Goal: Information Seeking & Learning: Find specific page/section

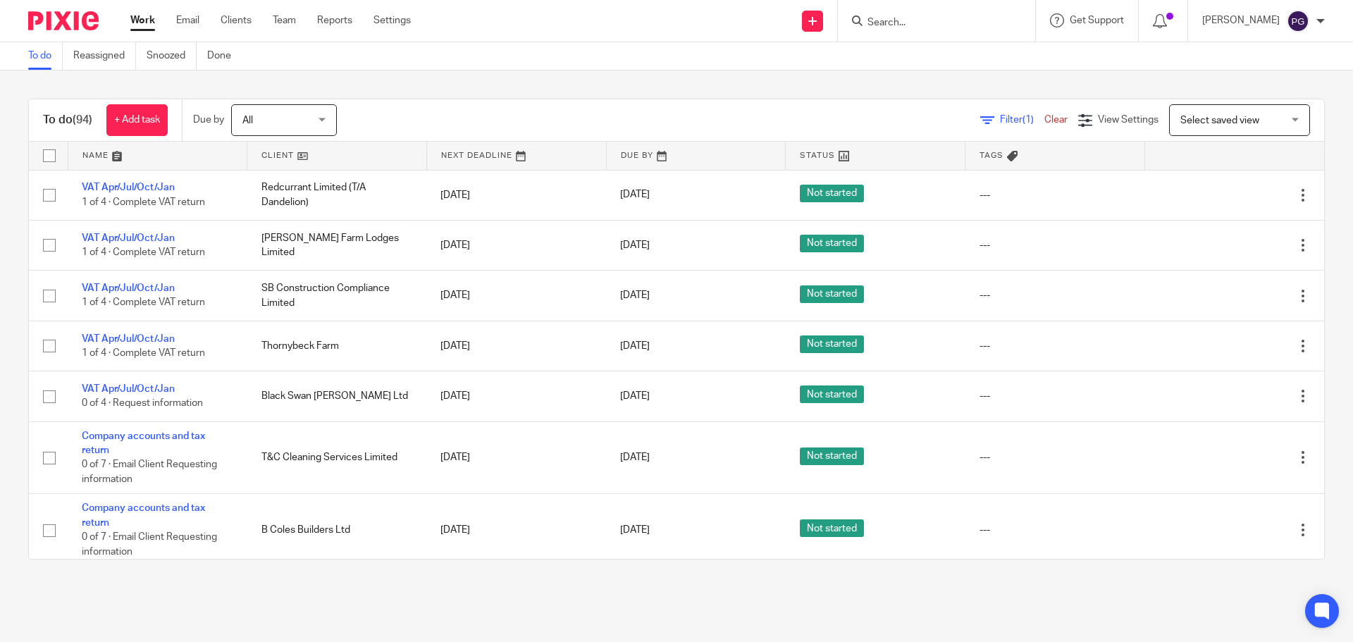
click at [199, 37] on div "Work Email Clients Team Reports Settings Work Email Clients Team Reports Settin…" at bounding box center [274, 21] width 316 height 42
click at [198, 26] on link "Email" at bounding box center [187, 20] width 23 height 14
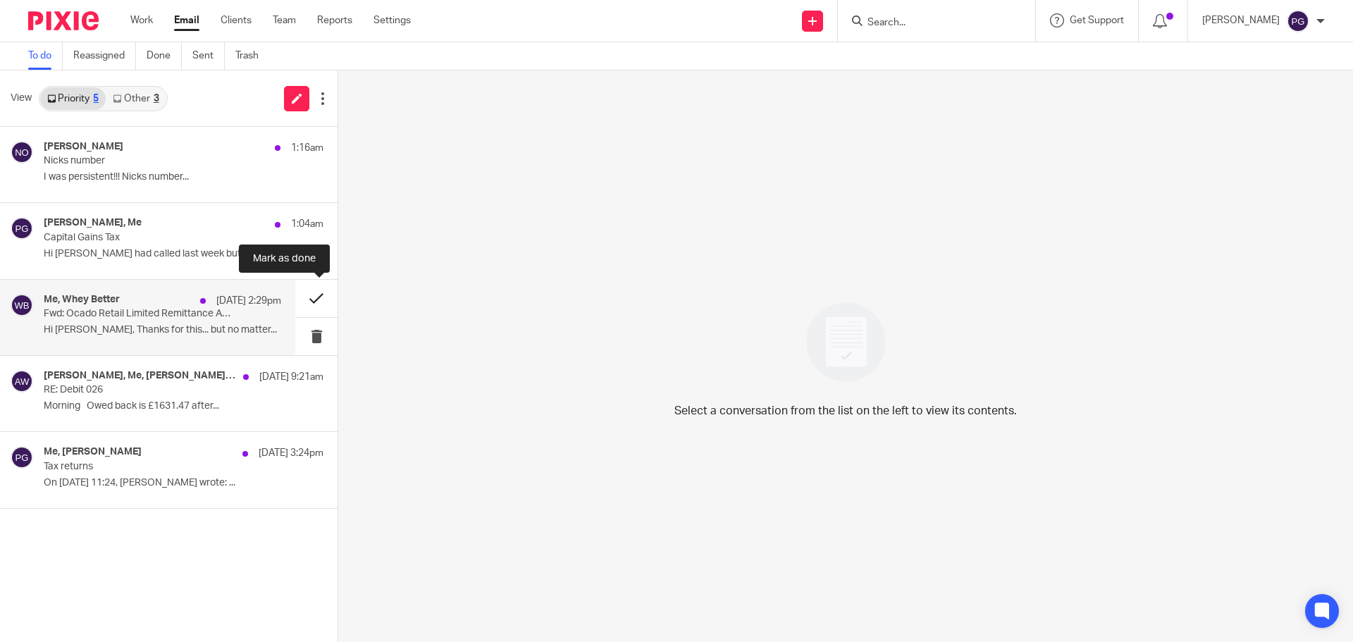
click at [315, 296] on button at bounding box center [316, 298] width 42 height 37
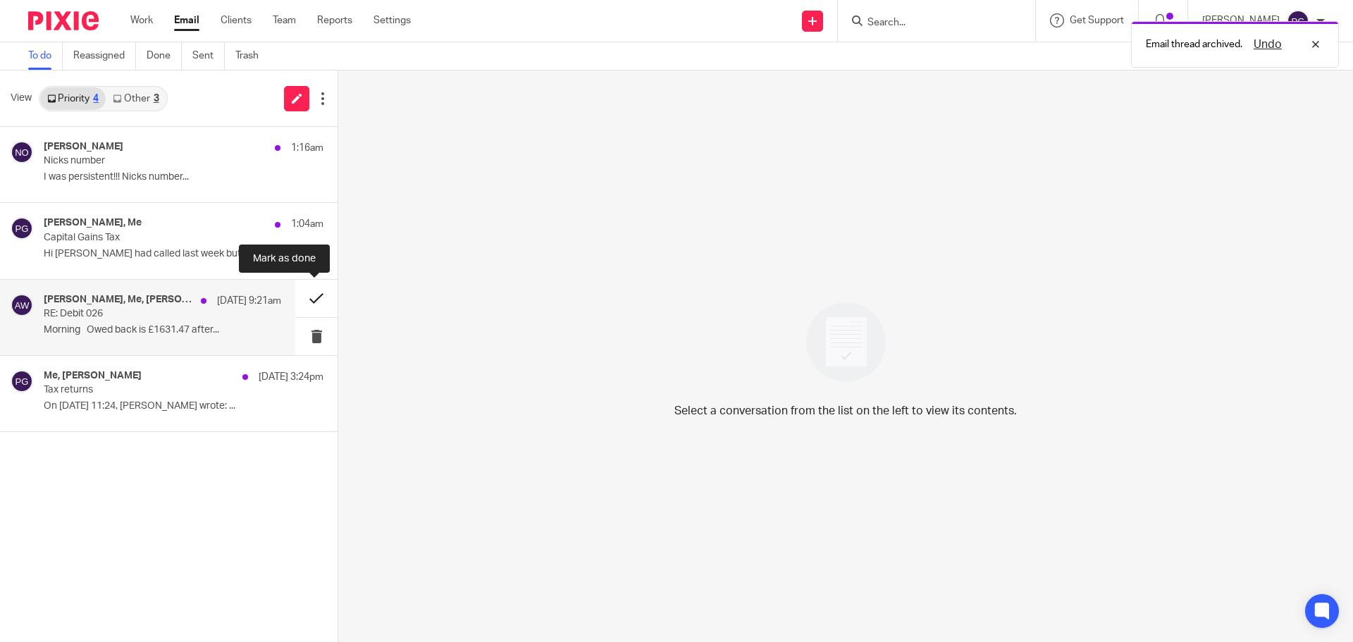
click at [309, 300] on button at bounding box center [316, 298] width 42 height 37
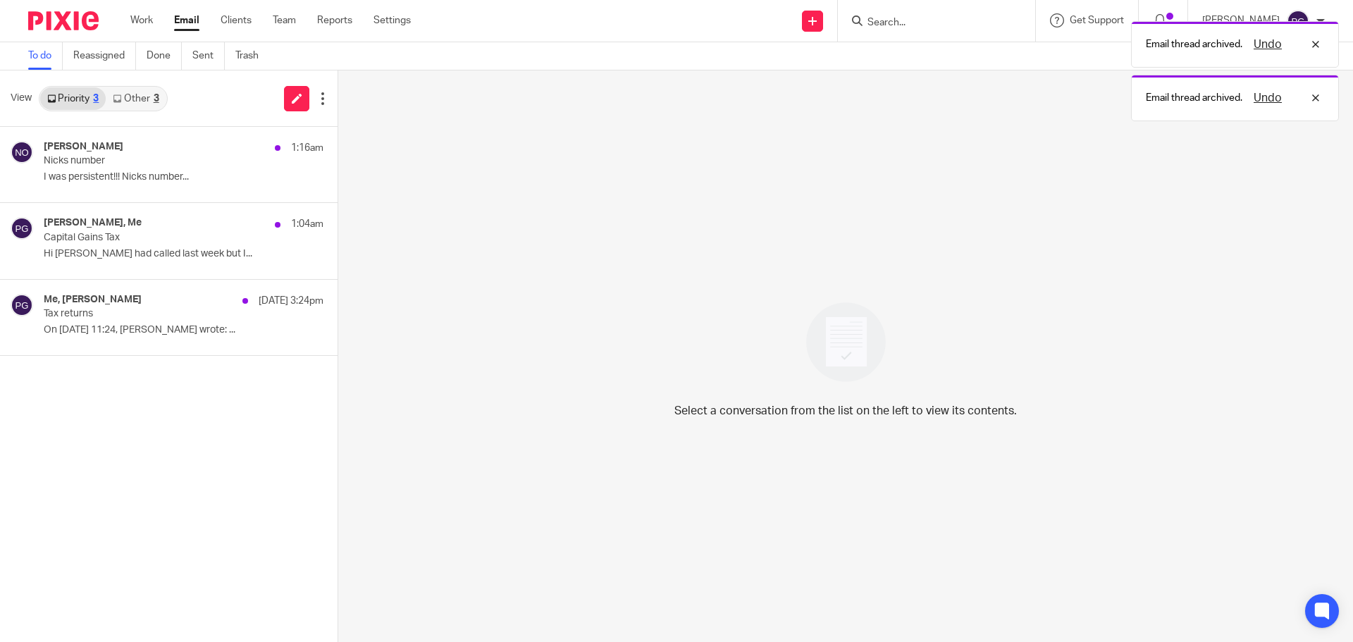
click at [311, 376] on div "Nadine Owen 1:16am Nicks number I was persistent!!! Nicks number... Nadine Owen…" at bounding box center [168, 384] width 337 height 515
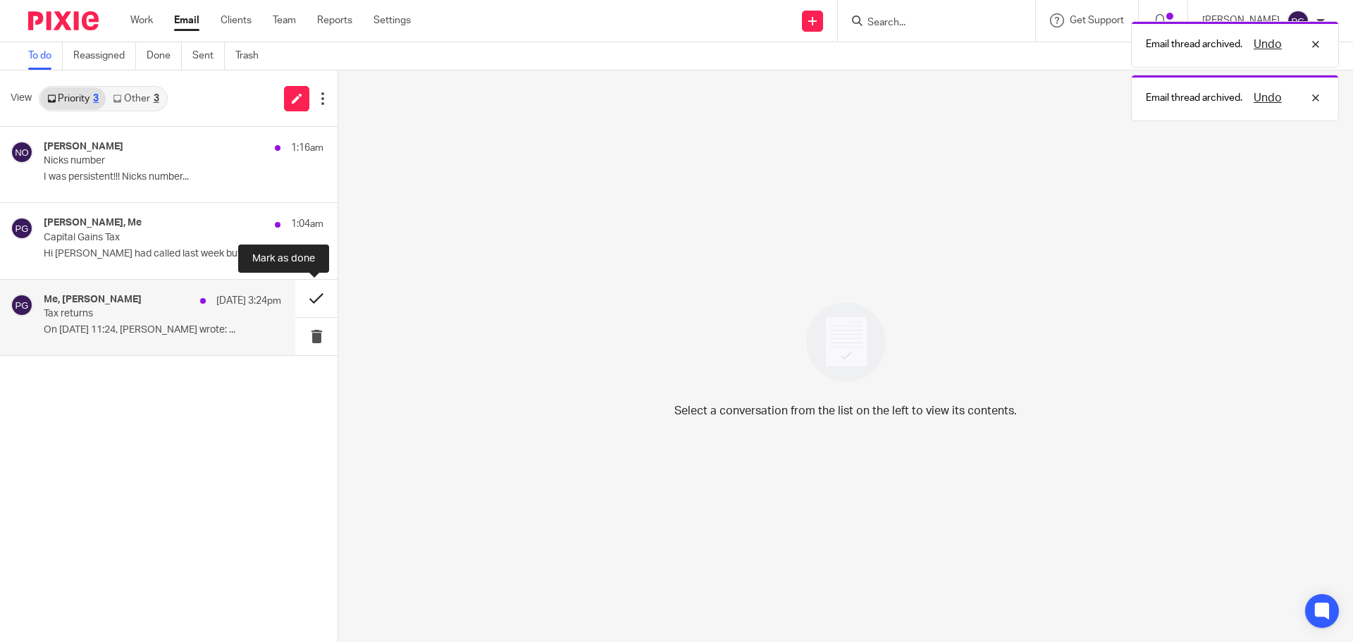
click at [312, 297] on button at bounding box center [316, 298] width 42 height 37
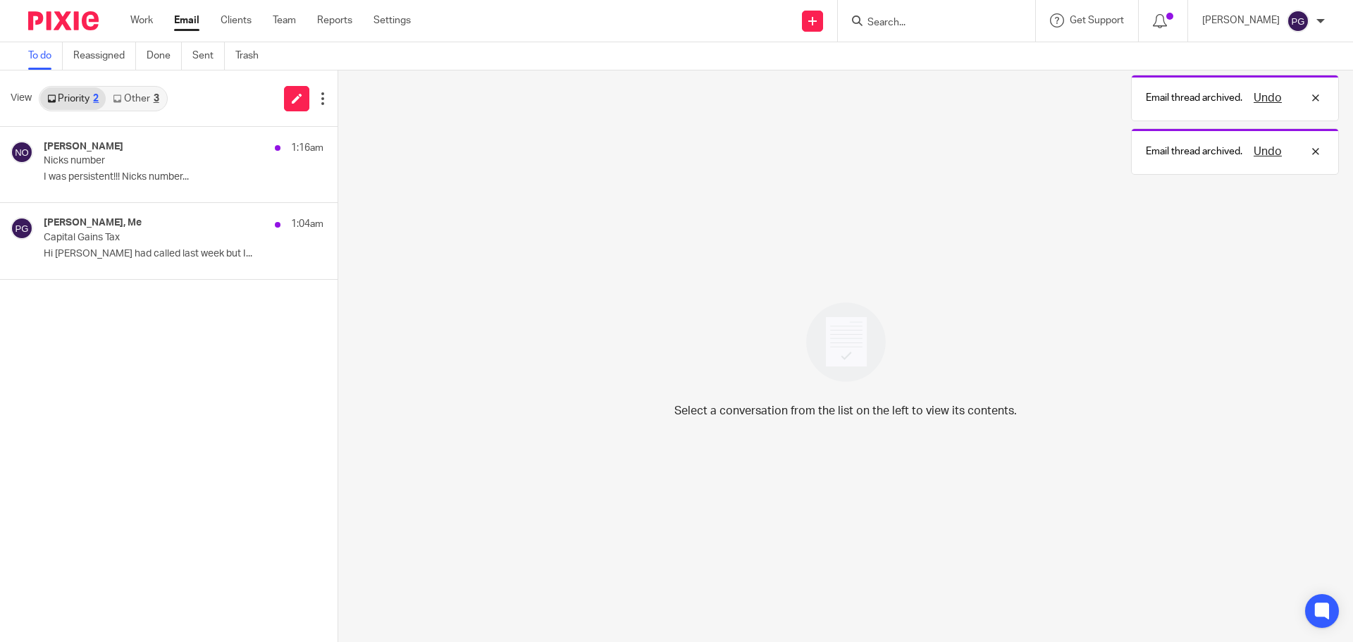
click at [146, 101] on link "Other 3" at bounding box center [136, 98] width 60 height 23
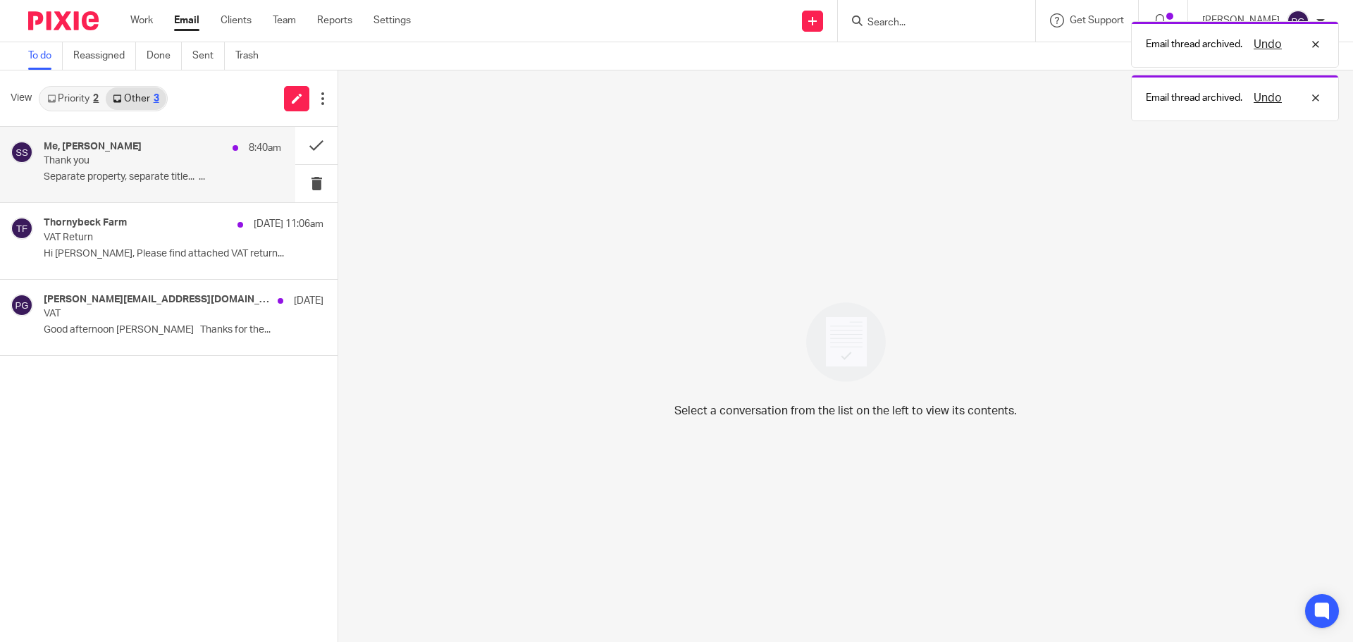
click at [158, 140] on div "Me, Samuel Stones 8:40am Thank you Separate property, separate title... ..." at bounding box center [147, 164] width 295 height 75
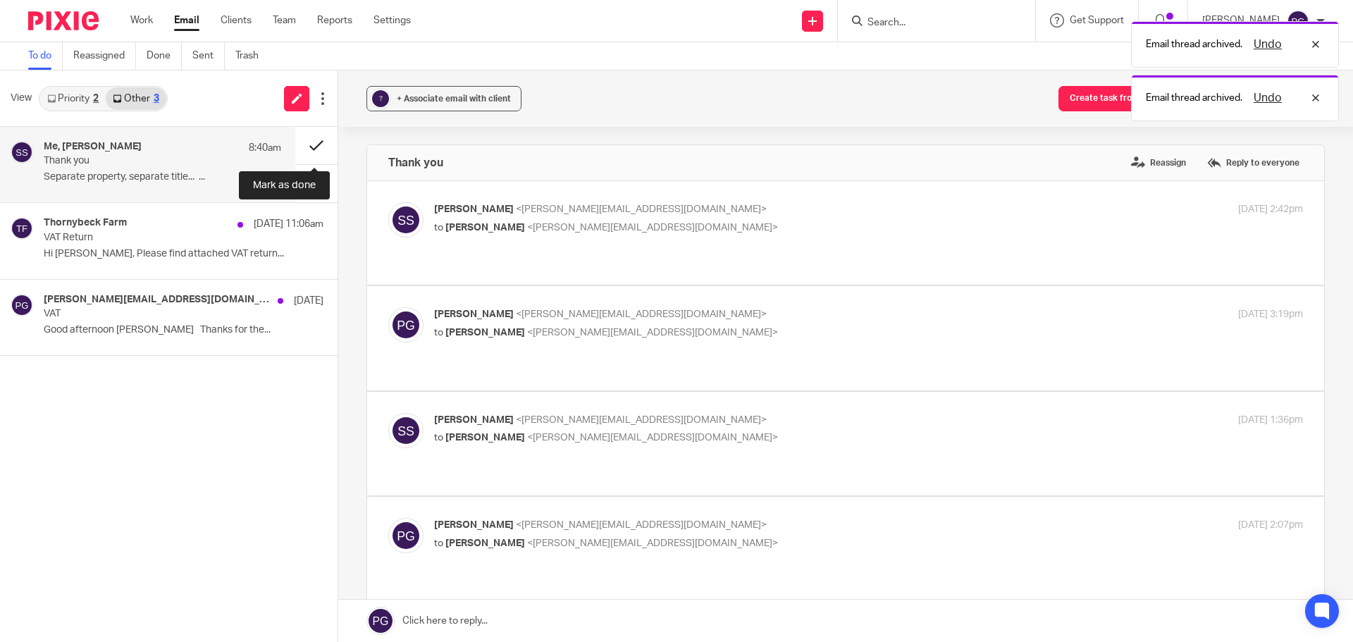
click at [312, 142] on button at bounding box center [316, 145] width 42 height 37
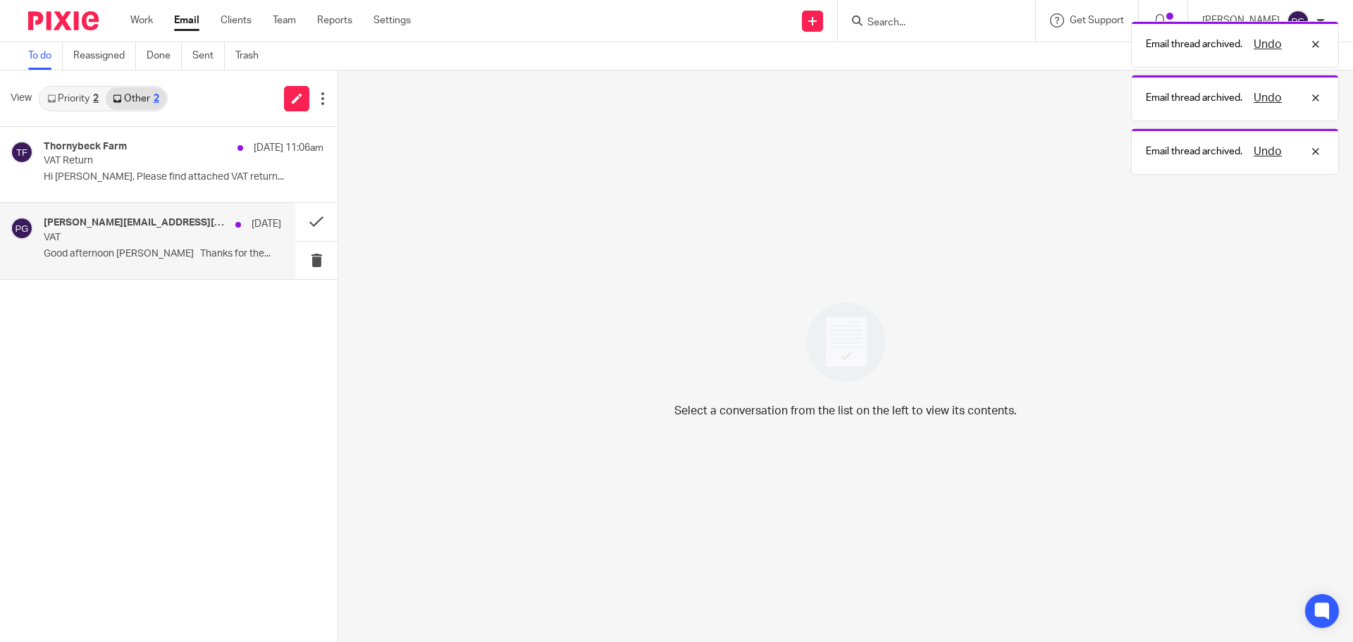
click at [153, 263] on div "philip@breworks.co.uk, Me 22 Aug VAT Good afternoon Philip Thanks for the..." at bounding box center [162, 240] width 237 height 47
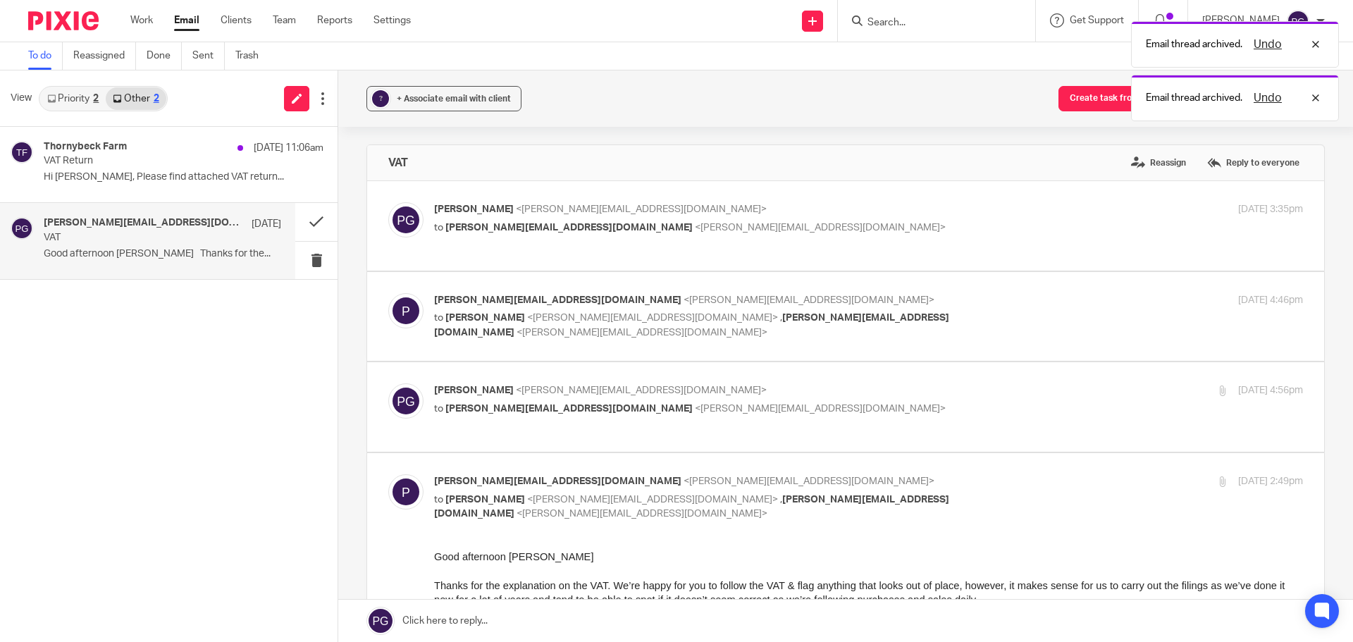
scroll to position [141, 0]
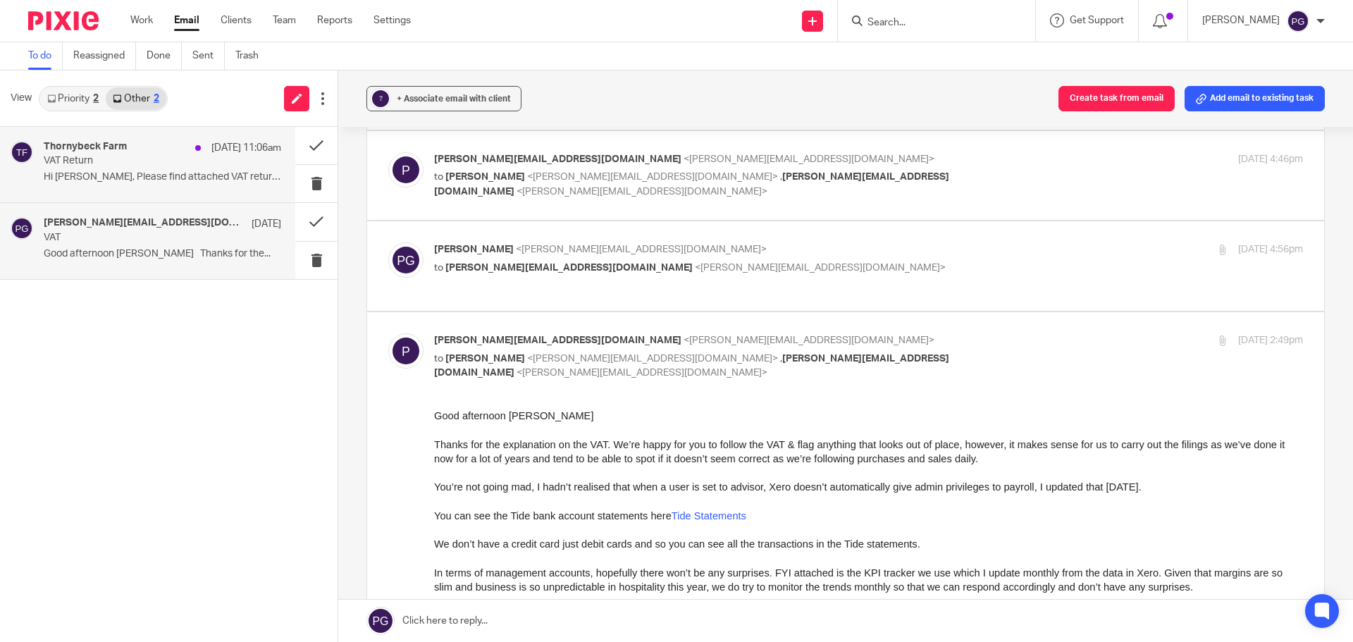
click at [144, 194] on div "Thornybeck Farm 25 Aug 11:06am VAT Return Hi Philip, Please find attached VAT r…" at bounding box center [147, 164] width 295 height 75
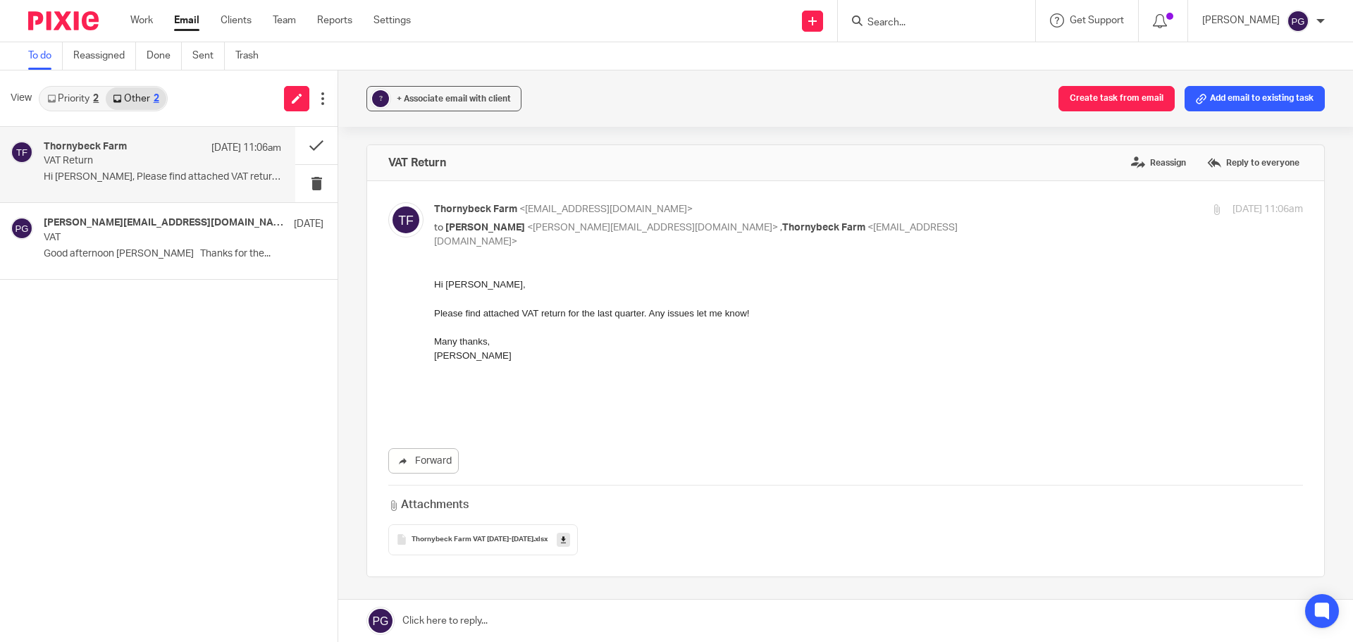
scroll to position [0, 0]
click at [95, 100] on div "2" at bounding box center [96, 99] width 6 height 10
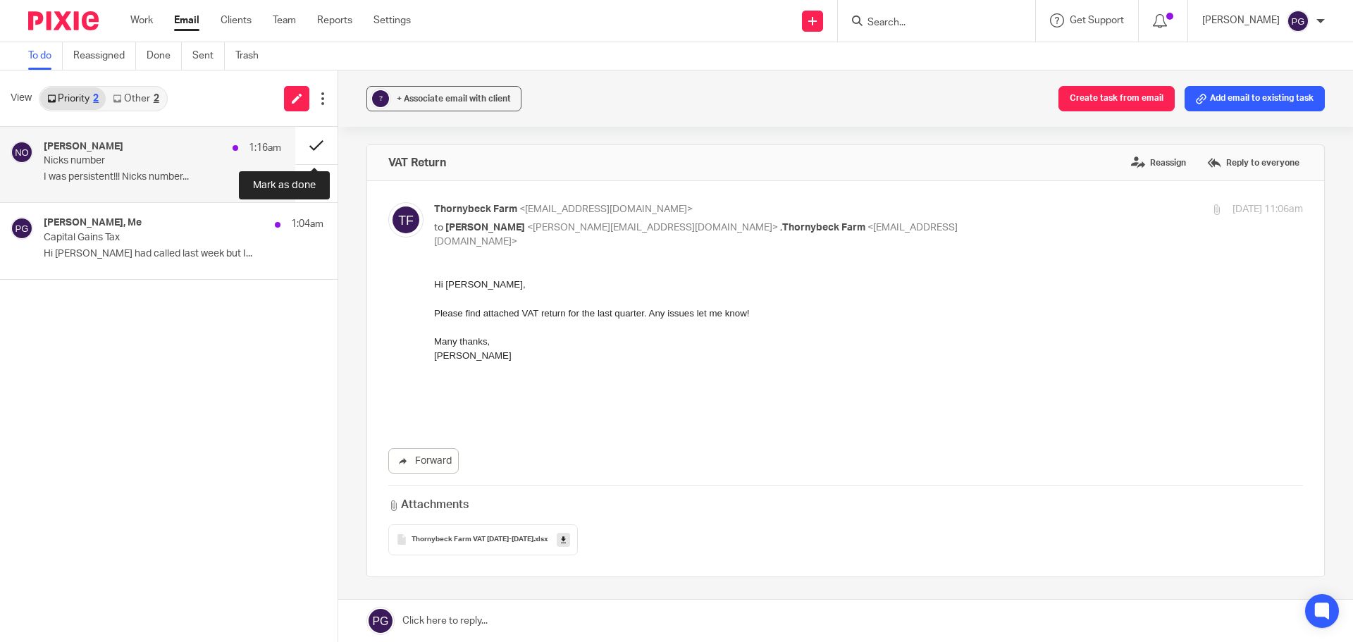
click at [323, 145] on button at bounding box center [316, 145] width 42 height 37
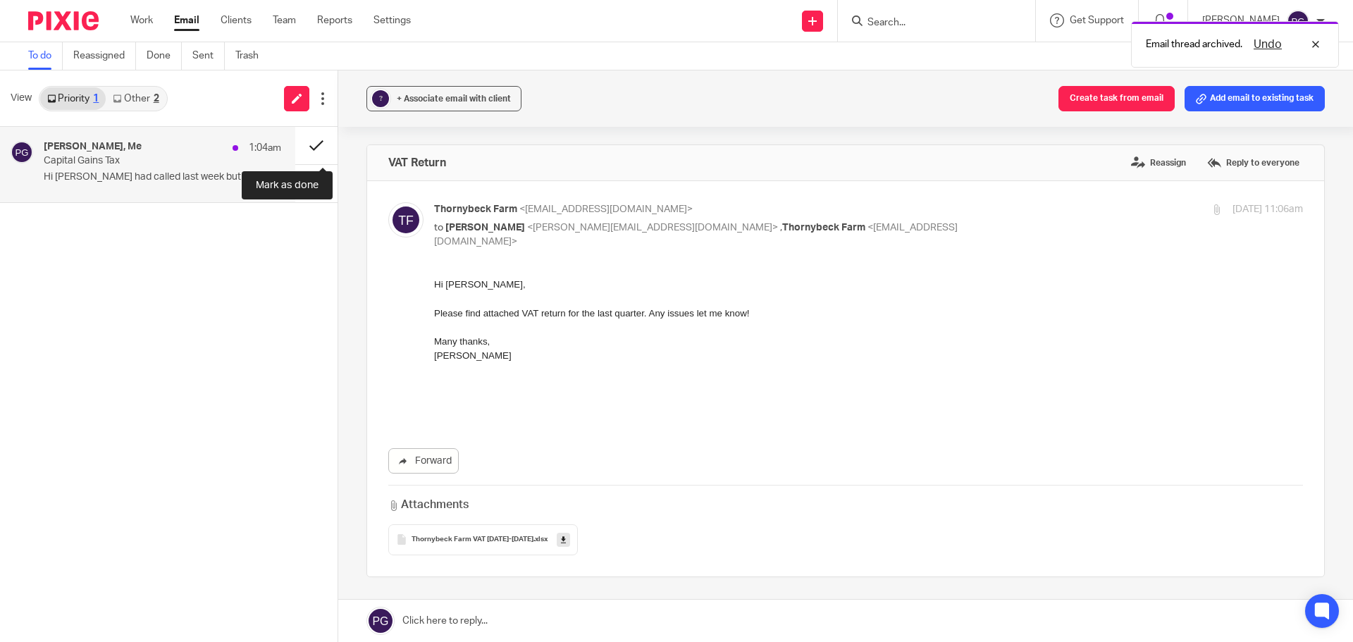
click at [317, 146] on button at bounding box center [316, 145] width 42 height 37
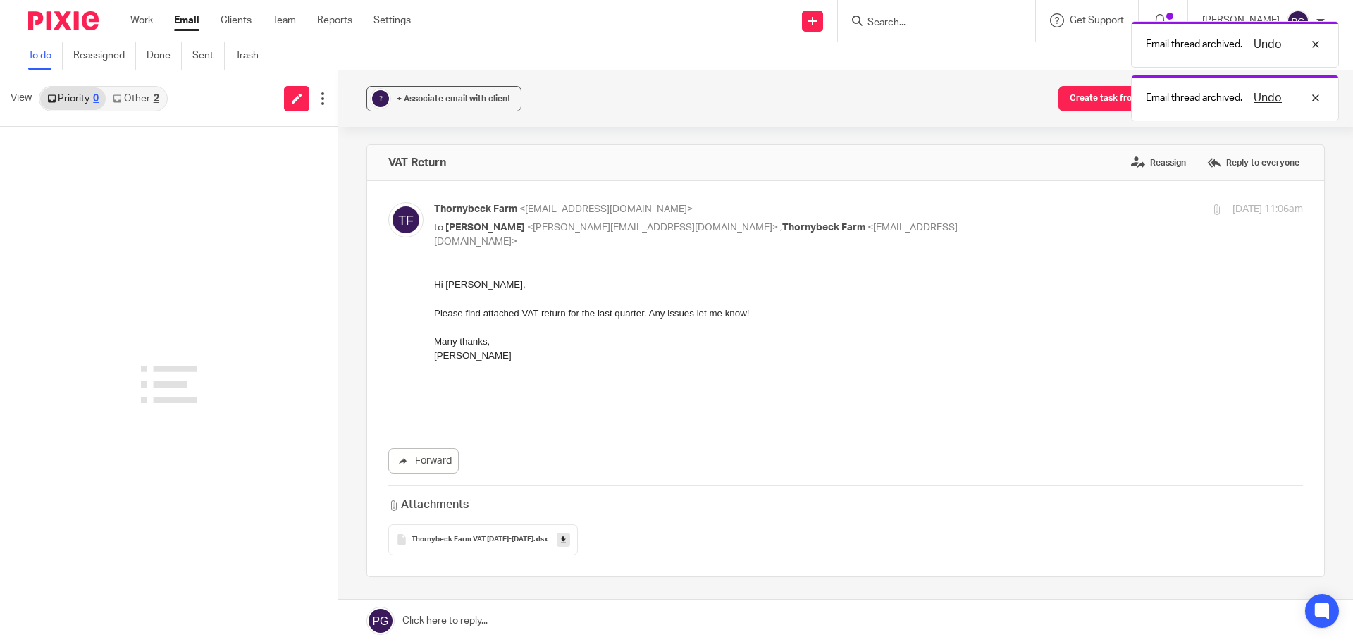
click at [135, 105] on link "Other 2" at bounding box center [136, 98] width 60 height 23
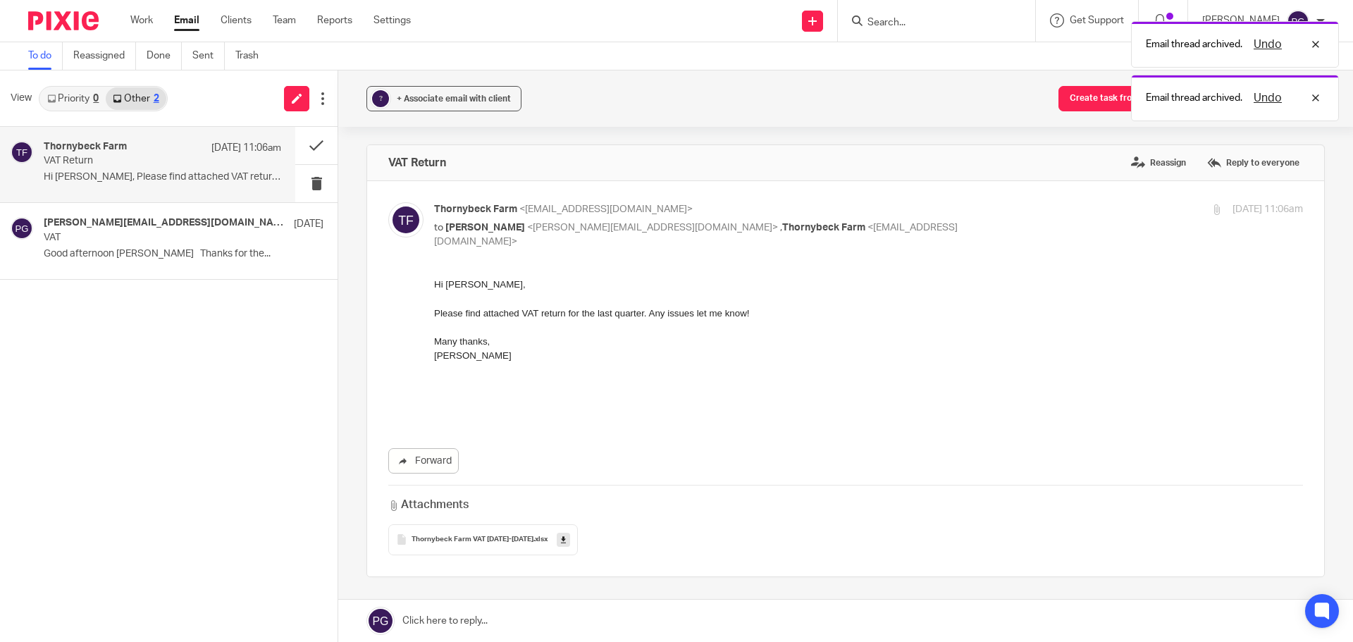
click at [133, 182] on p "Hi Philip, Please find attached VAT return..." at bounding box center [162, 177] width 237 height 12
click at [304, 145] on button at bounding box center [316, 145] width 42 height 37
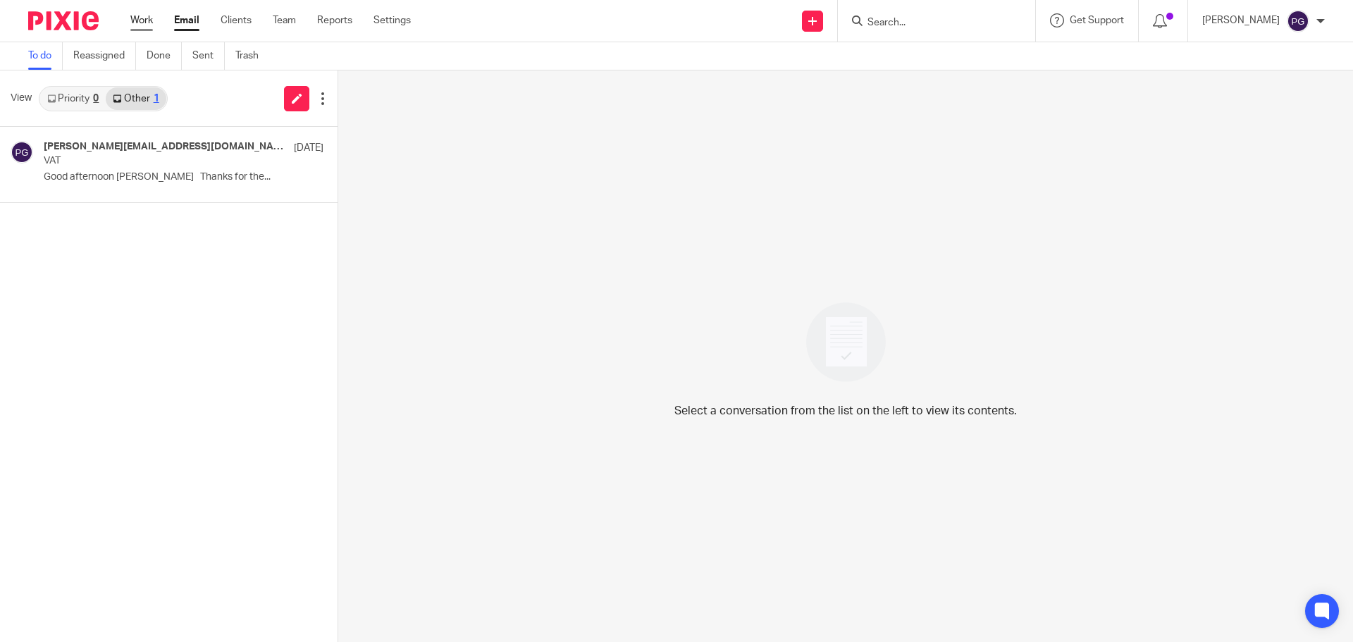
click at [148, 26] on link "Work" at bounding box center [141, 20] width 23 height 14
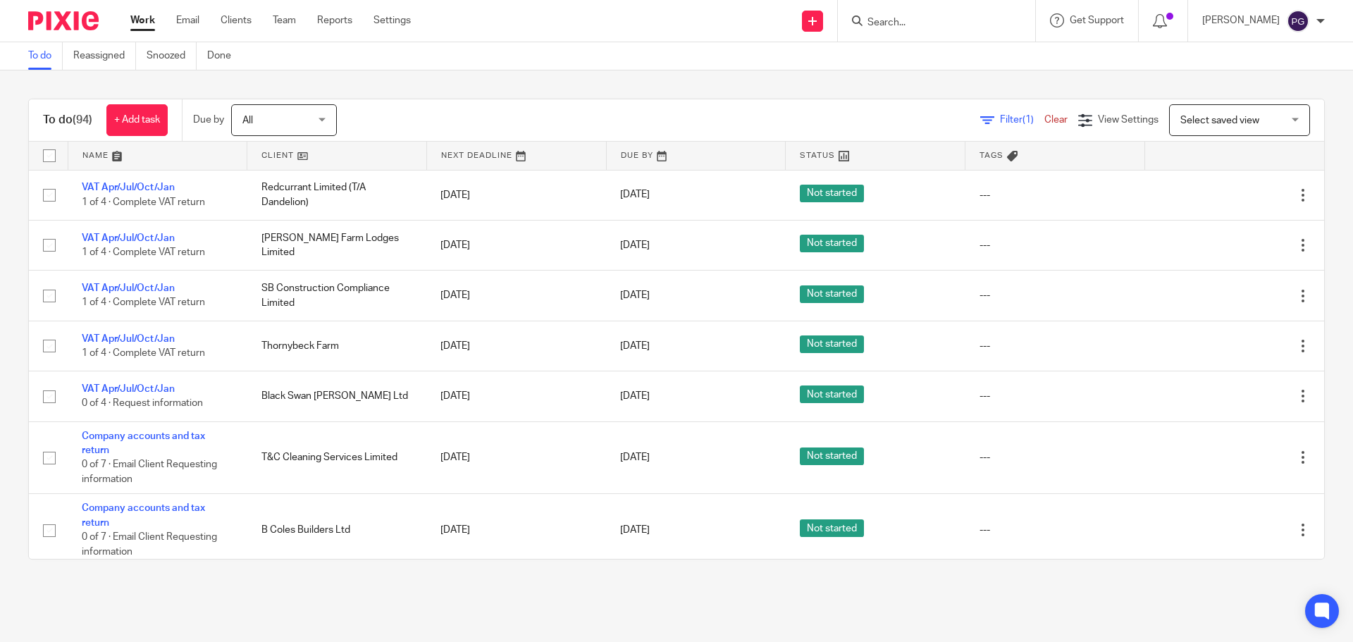
click at [938, 25] on input "Search" at bounding box center [929, 23] width 127 height 13
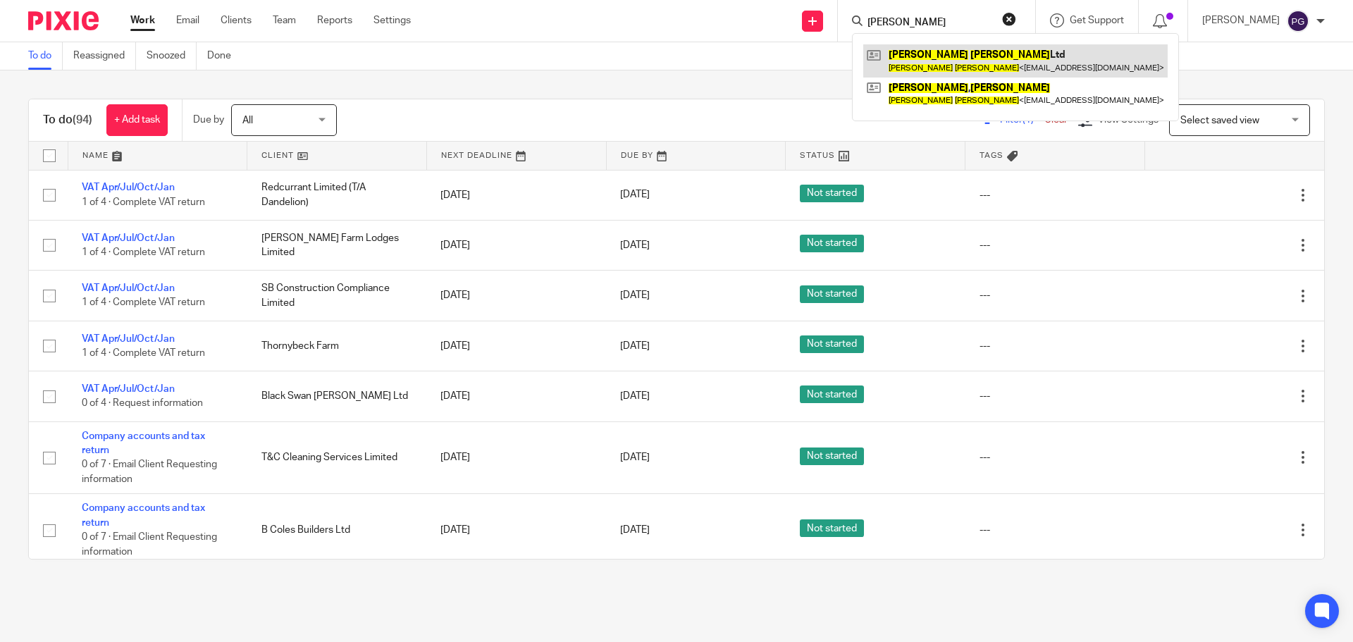
type input "sally landers"
click at [953, 63] on link at bounding box center [1015, 60] width 304 height 32
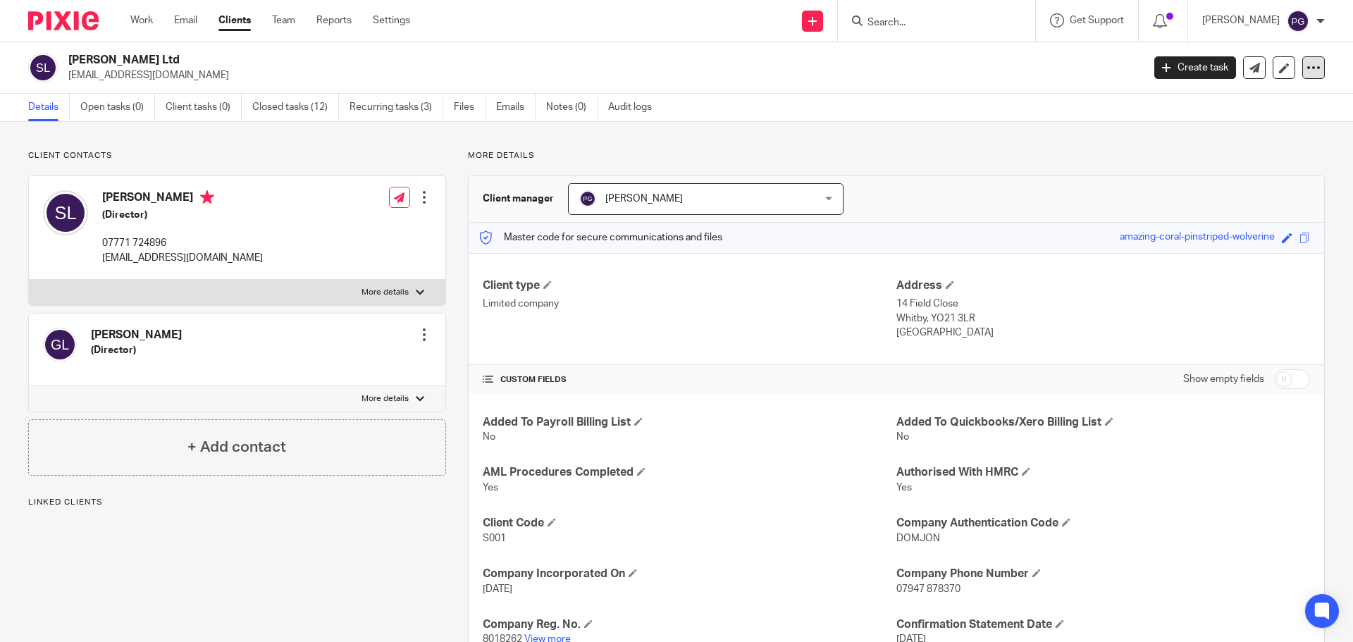
click at [1311, 75] on div at bounding box center [1313, 67] width 23 height 23
click at [1231, 102] on link "Update from Companies House" at bounding box center [1226, 103] width 156 height 20
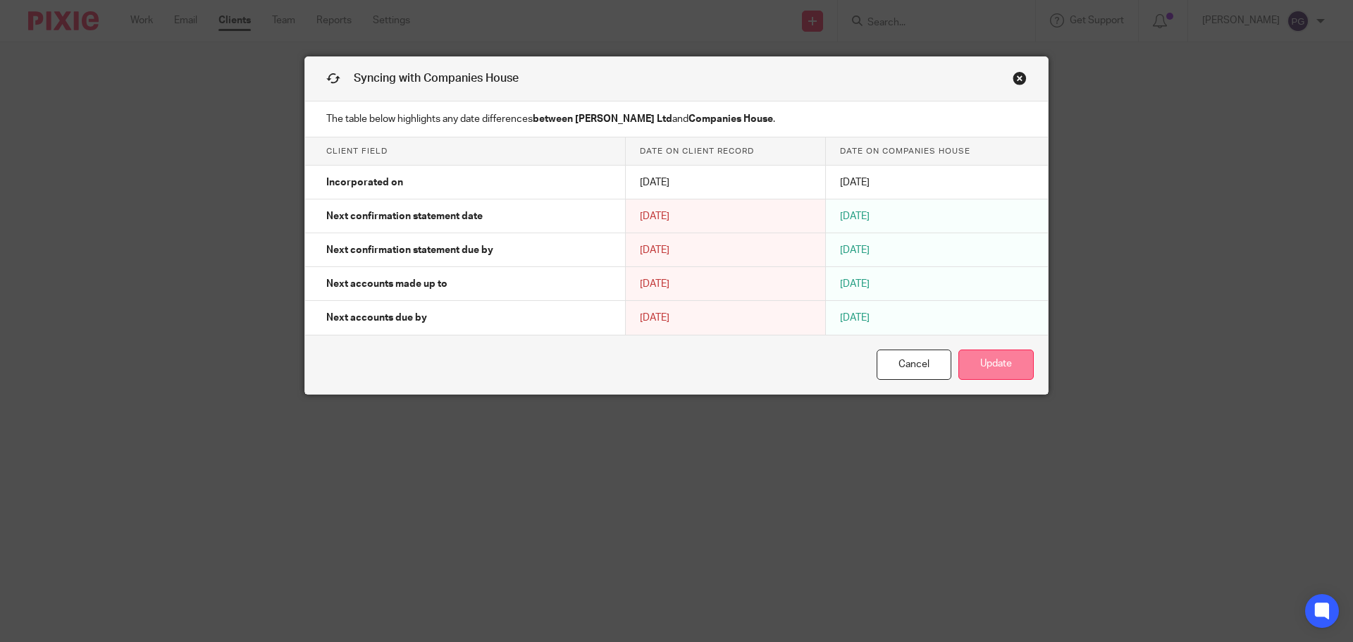
click at [1002, 361] on button "Update" at bounding box center [995, 364] width 75 height 30
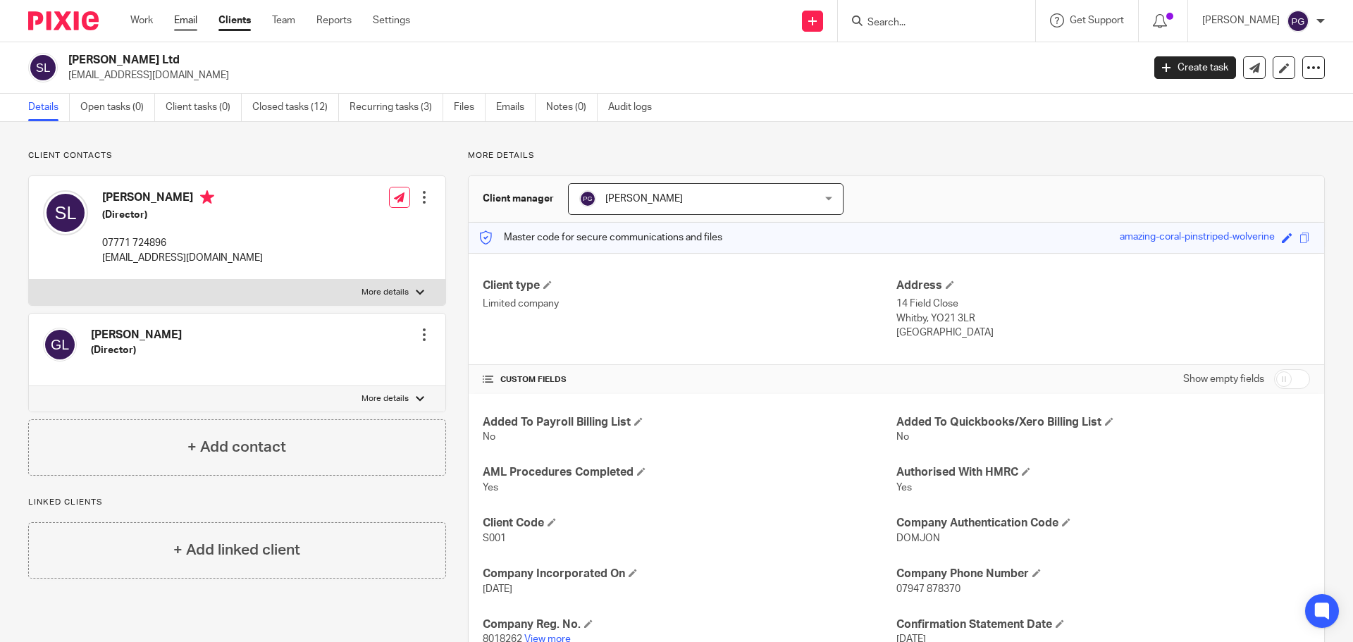
click at [187, 22] on link "Email" at bounding box center [185, 20] width 23 height 14
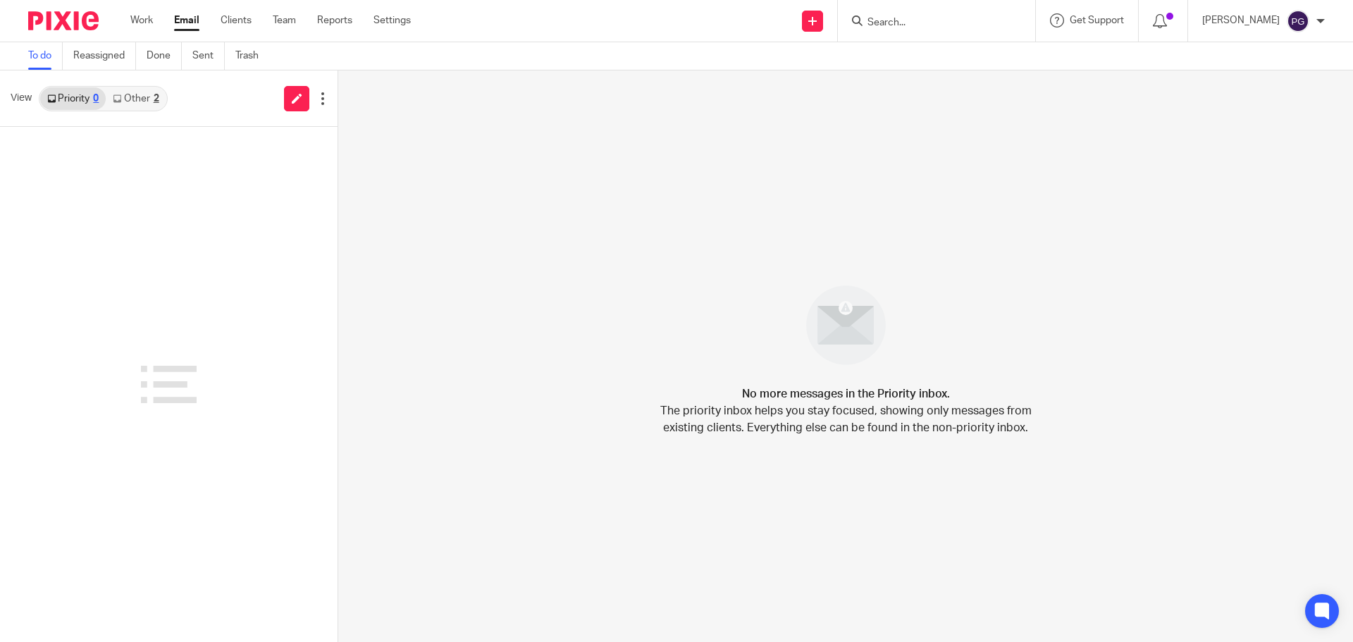
click at [155, 100] on div "2" at bounding box center [157, 99] width 6 height 10
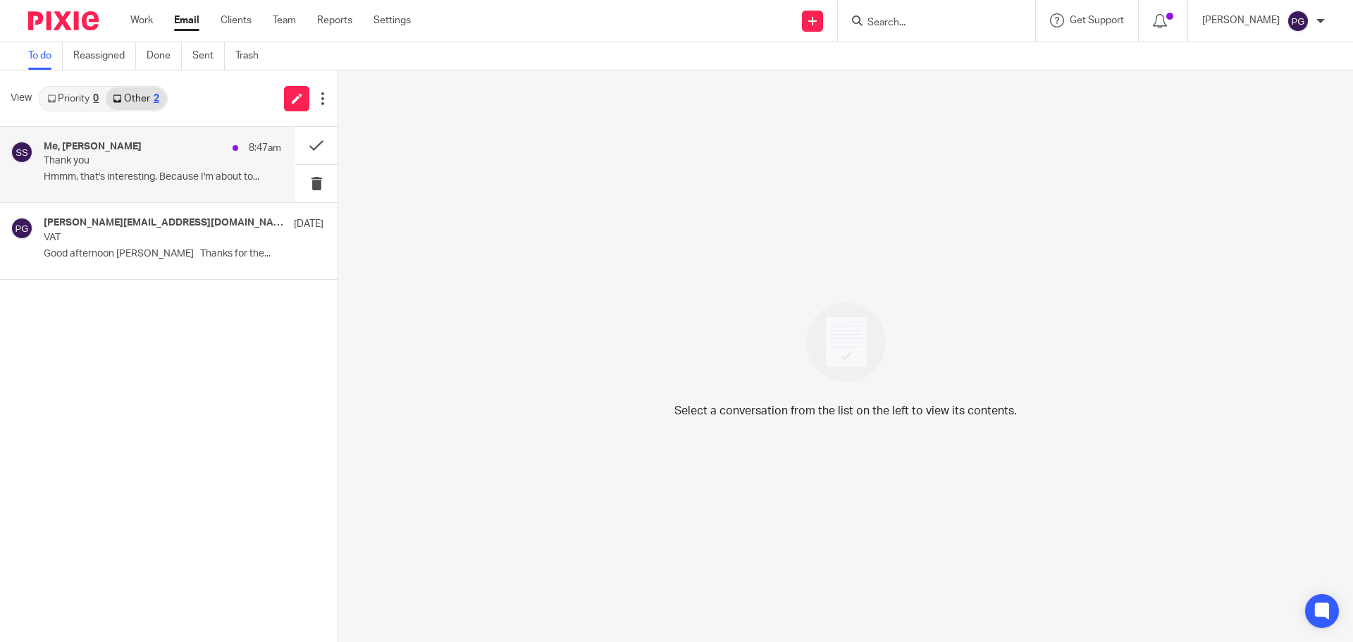
click at [147, 161] on p "Thank you" at bounding box center [139, 161] width 190 height 12
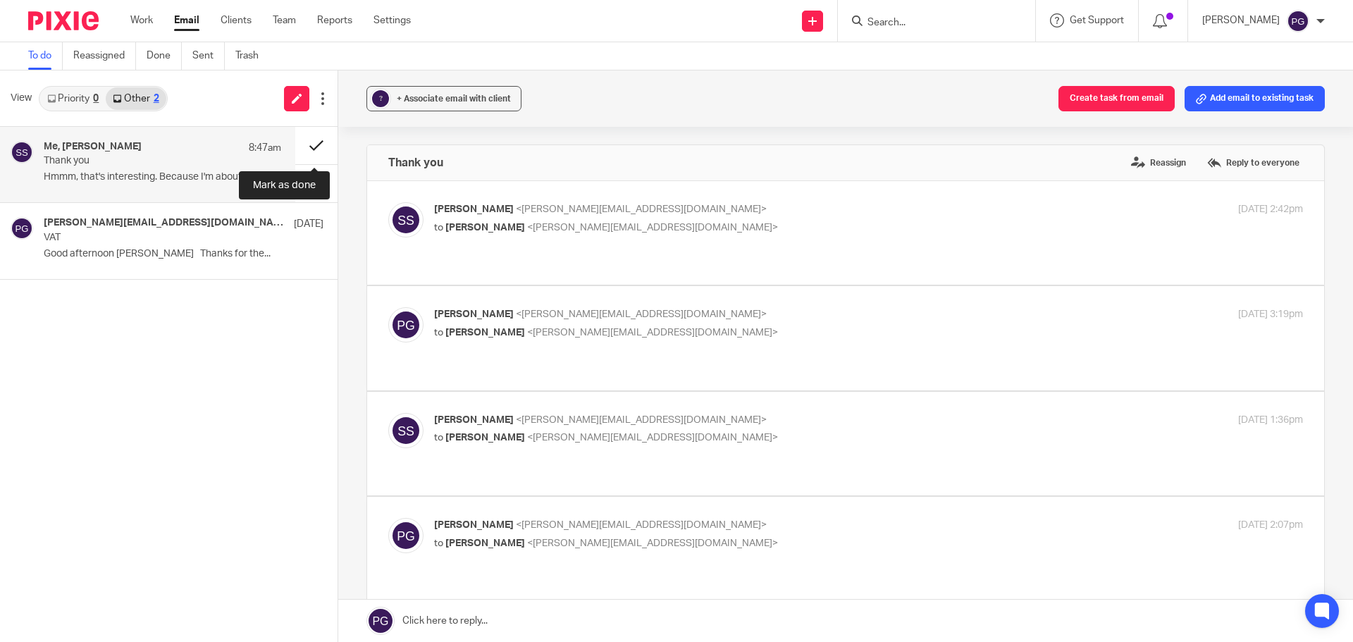
click at [313, 150] on button at bounding box center [316, 145] width 42 height 37
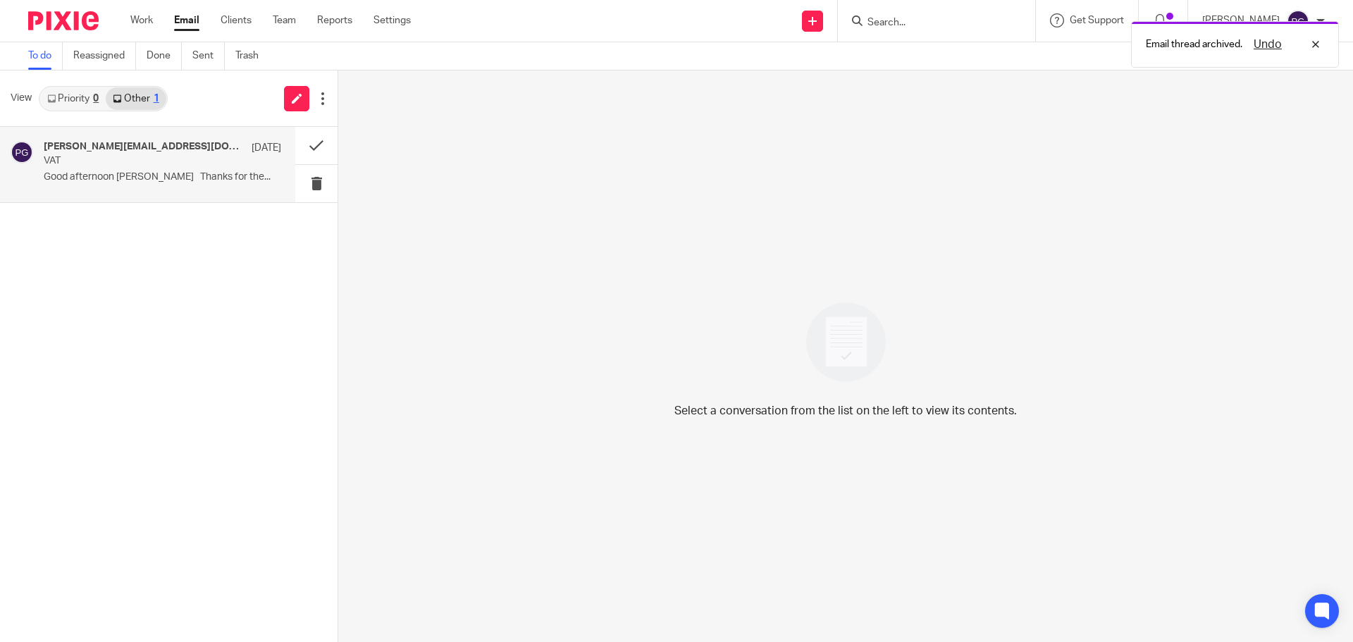
click at [165, 178] on p "Good afternoon Philip Thanks for the..." at bounding box center [162, 177] width 237 height 12
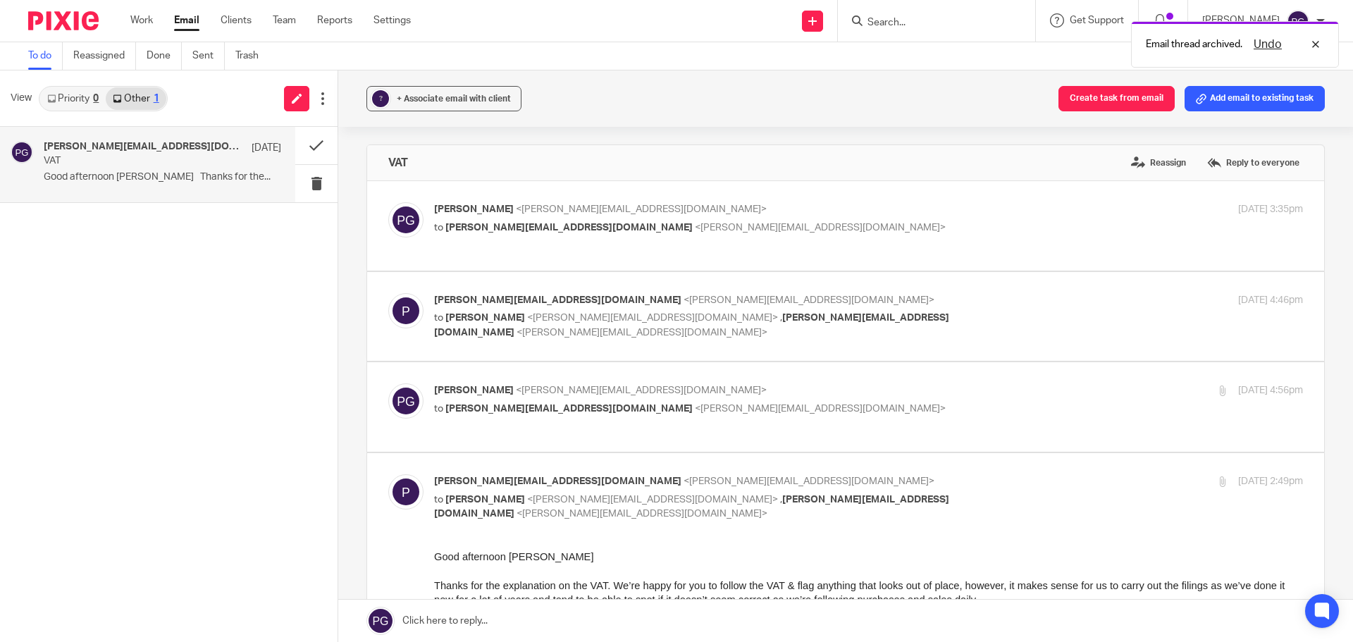
click at [73, 82] on div "View Priority 0 Other 1" at bounding box center [168, 98] width 337 height 56
click at [74, 93] on link "Priority 0" at bounding box center [73, 98] width 66 height 23
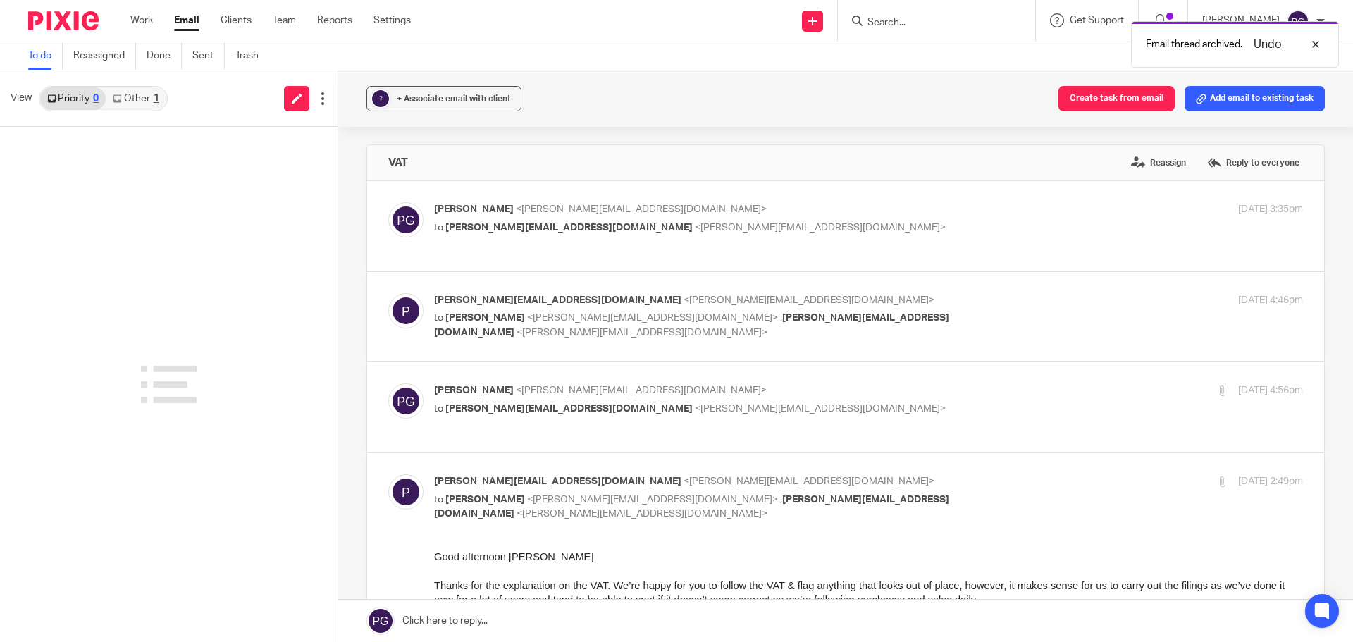
click at [128, 97] on link "Other 1" at bounding box center [136, 98] width 60 height 23
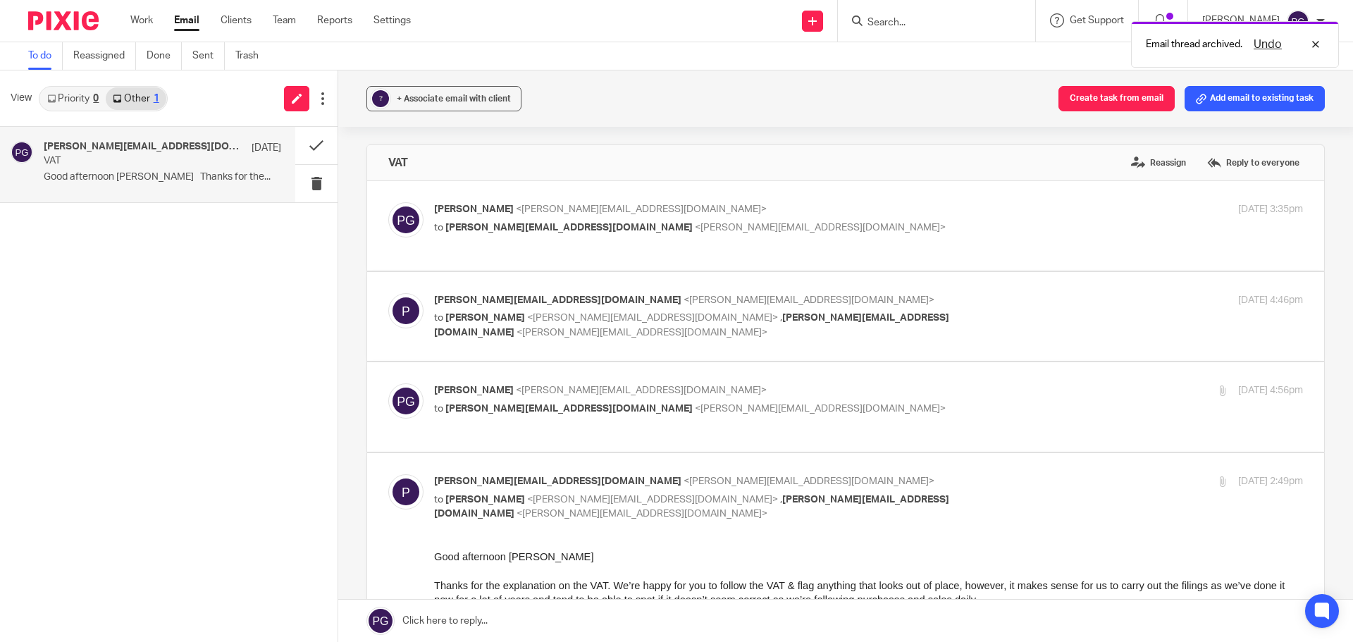
click at [120, 144] on h4 "philip@breworks.co.uk, Me" at bounding box center [144, 147] width 201 height 12
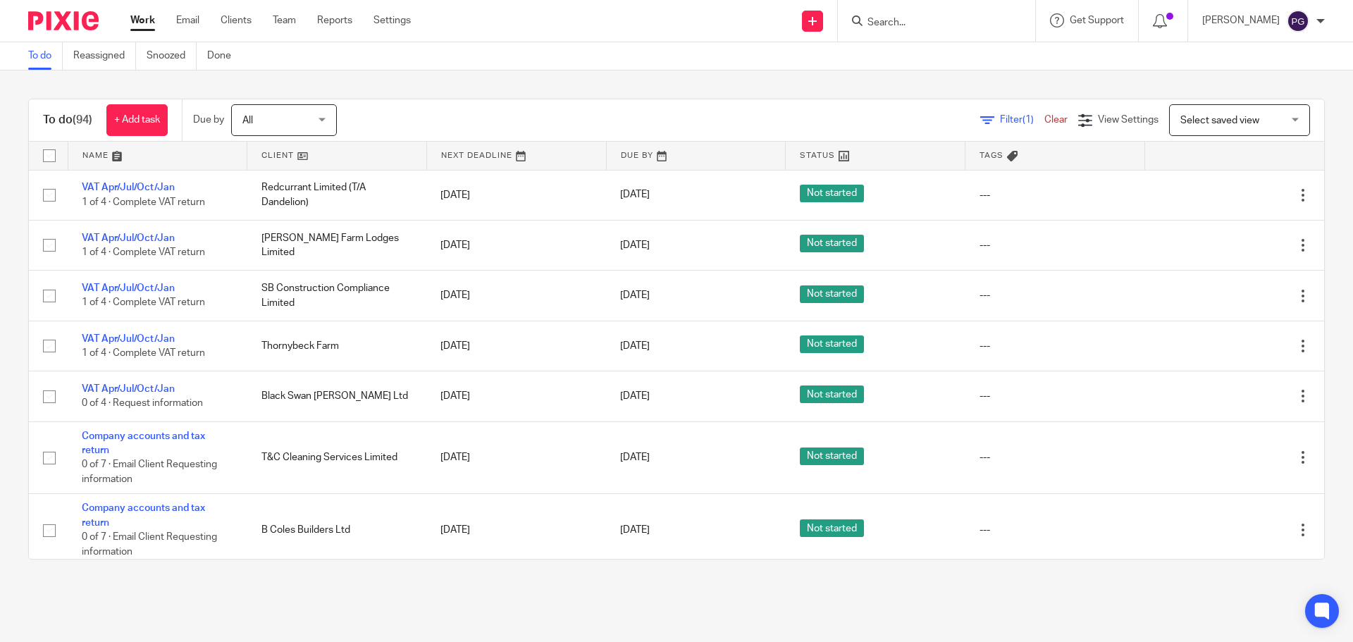
click at [326, 80] on div "To do (94) + Add task Due by All All [DATE] [DATE] This week Next week This mon…" at bounding box center [676, 328] width 1353 height 517
click at [942, 31] on div at bounding box center [936, 21] width 197 height 42
click at [941, 25] on input "Search" at bounding box center [929, 23] width 127 height 13
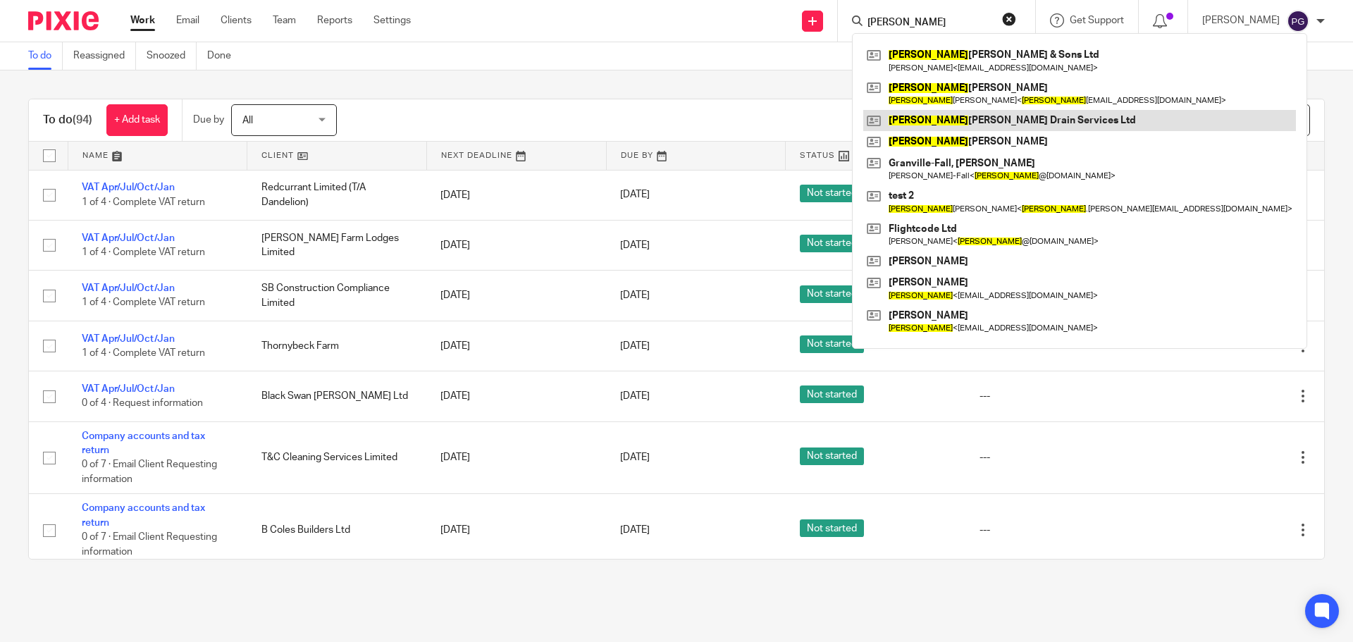
type input "nick"
click at [959, 116] on link at bounding box center [1079, 120] width 433 height 21
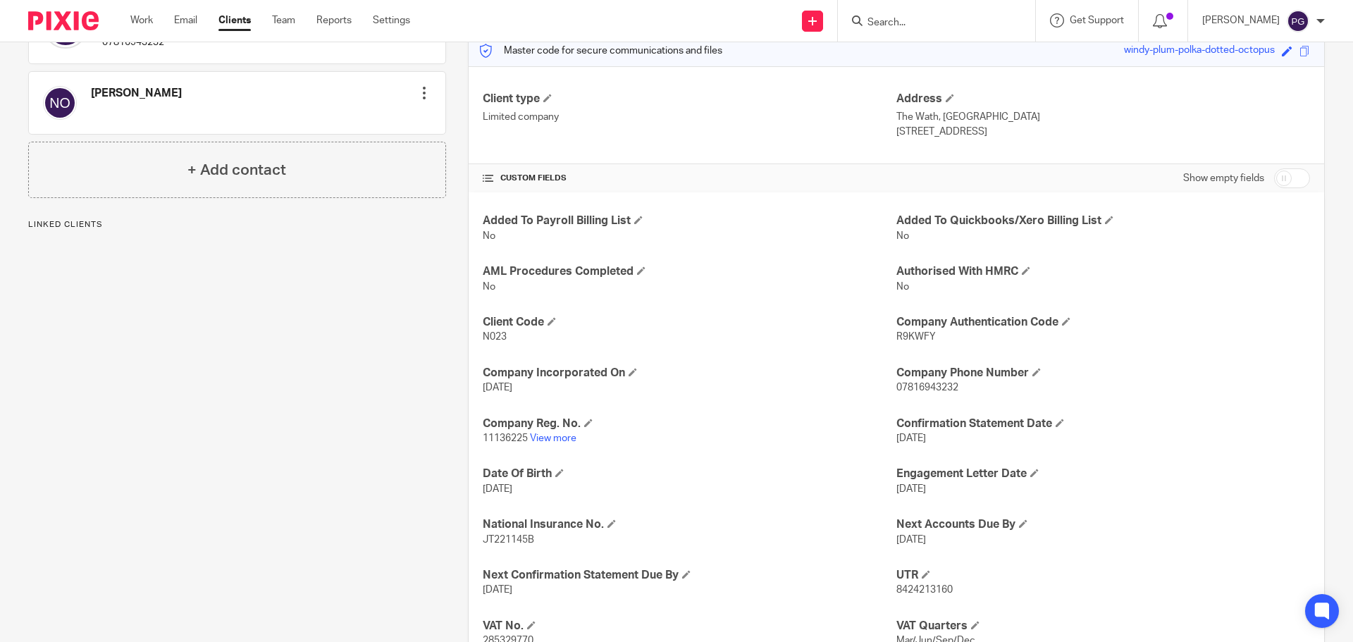
scroll to position [211, 0]
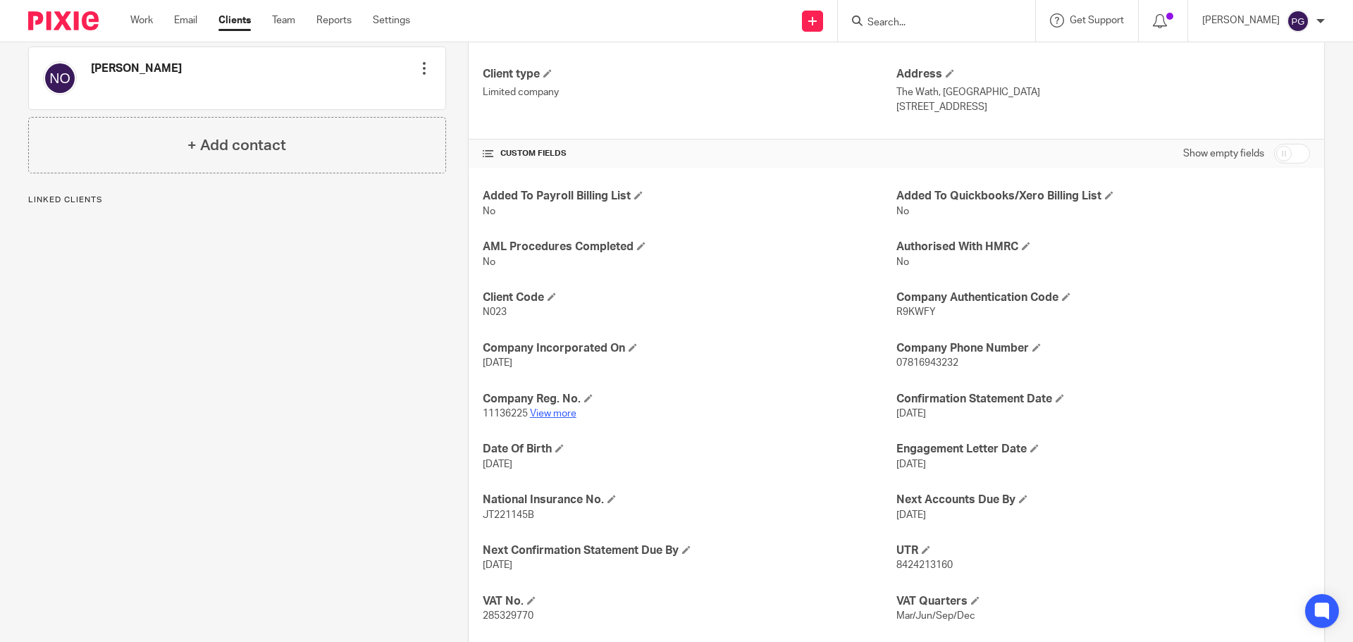
click at [554, 413] on link "View more" at bounding box center [553, 414] width 46 height 10
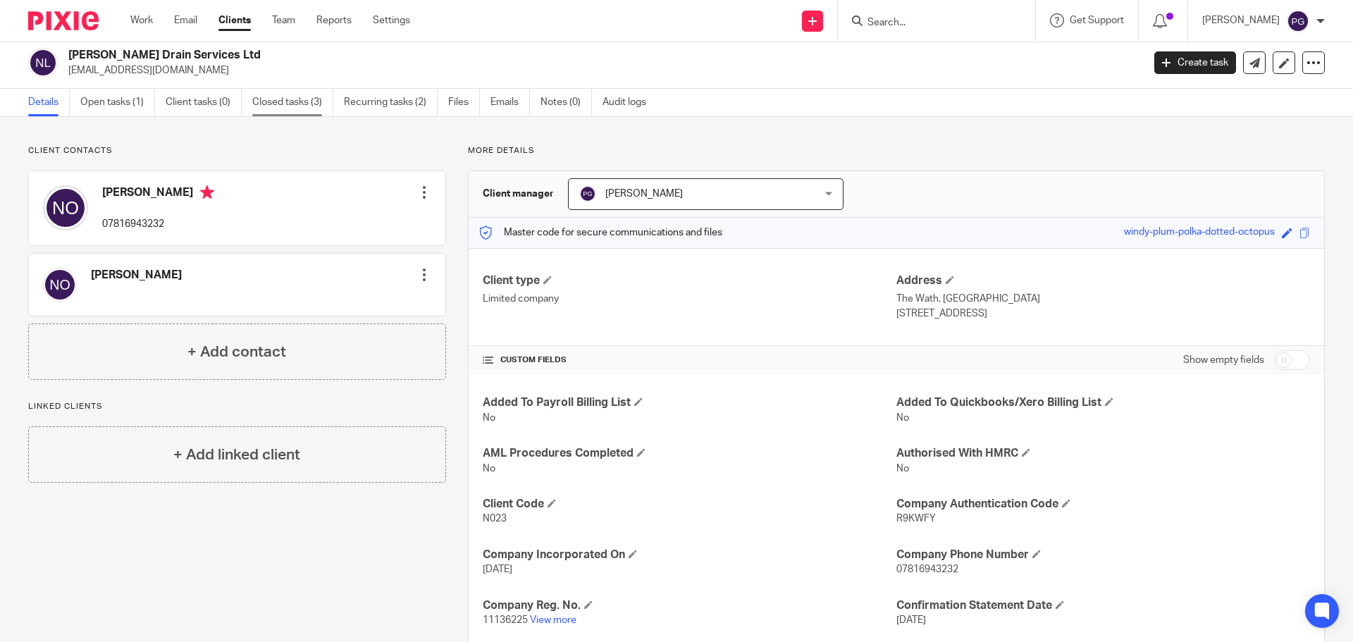
scroll to position [0, 0]
